Goal: Navigation & Orientation: Find specific page/section

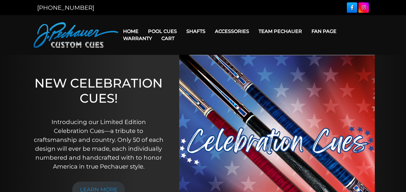
click at [168, 39] on link "Cart" at bounding box center [168, 38] width 23 height 15
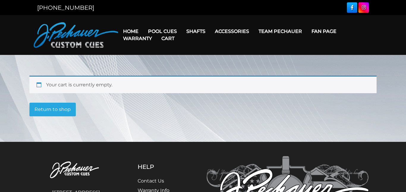
click at [132, 33] on link "Warranty" at bounding box center [137, 38] width 38 height 15
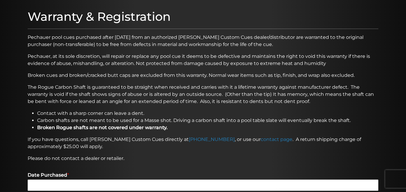
scroll to position [13, 0]
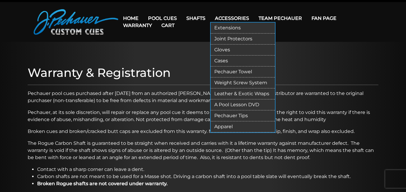
click at [231, 84] on link "Weight Screw System" at bounding box center [243, 83] width 64 height 11
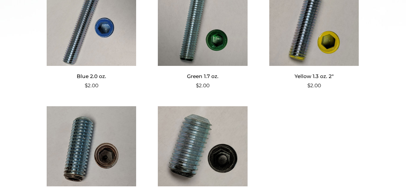
scroll to position [317, 0]
